Goal: Transaction & Acquisition: Obtain resource

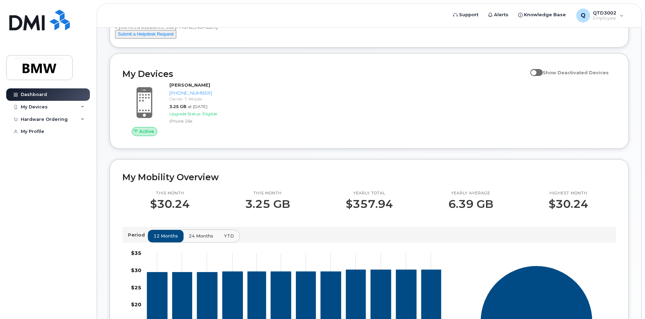
scroll to position [35, 0]
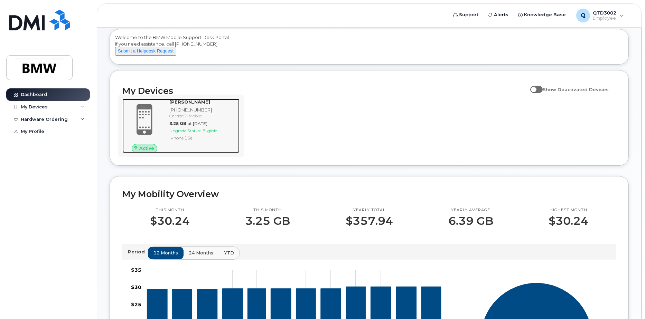
click at [206, 133] on span "Eligible" at bounding box center [209, 130] width 15 height 5
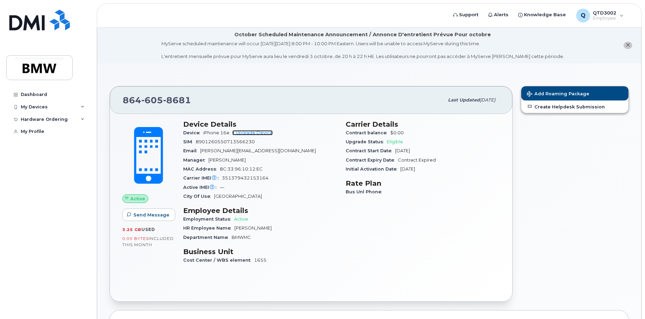
click at [260, 132] on link "+ Upgrade Device" at bounding box center [252, 132] width 40 height 5
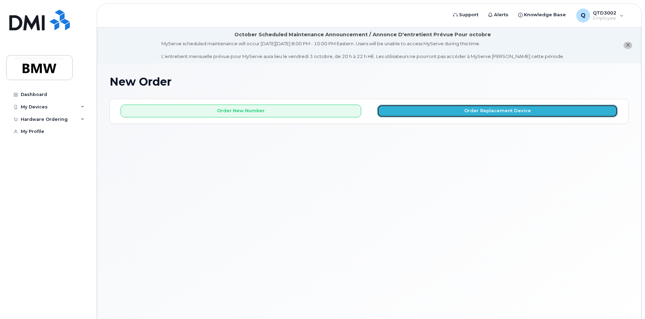
click at [441, 111] on button "Order Replacement Device" at bounding box center [497, 111] width 240 height 13
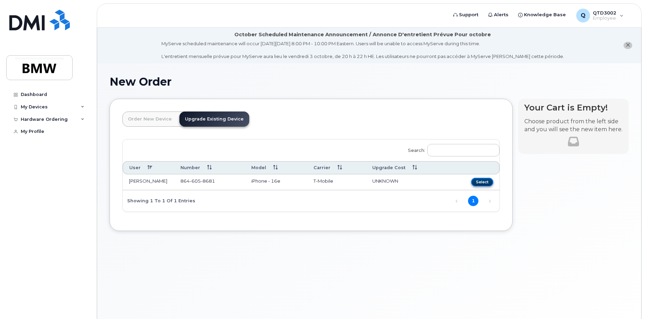
click at [479, 183] on button "Select" at bounding box center [482, 182] width 22 height 9
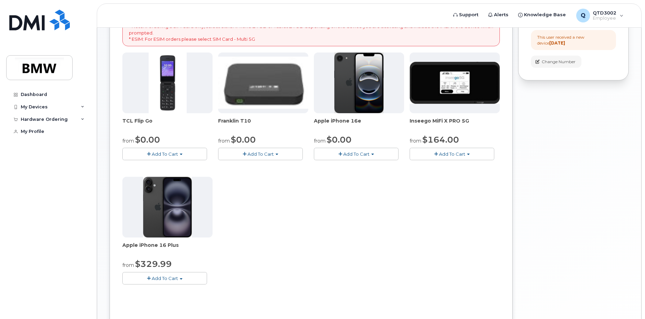
scroll to position [173, 0]
